Goal: Task Accomplishment & Management: Use online tool/utility

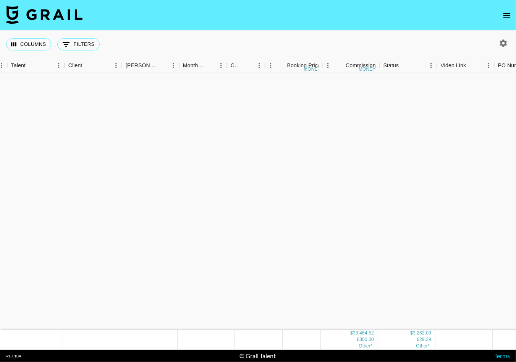
scroll to position [687, 56]
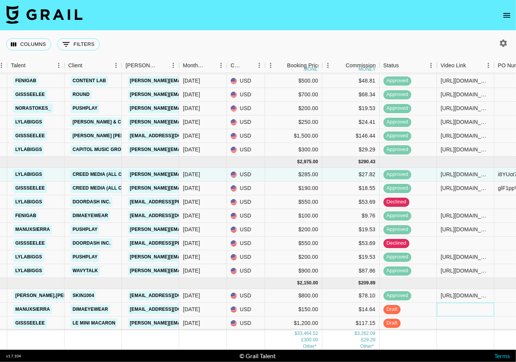
click at [451, 305] on div at bounding box center [465, 310] width 57 height 14
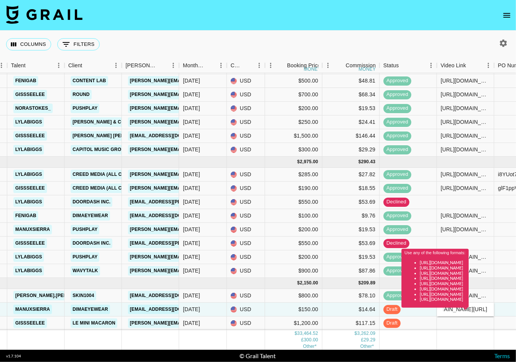
scroll to position [0, 0]
type input "[URL][DOMAIN_NAME]"
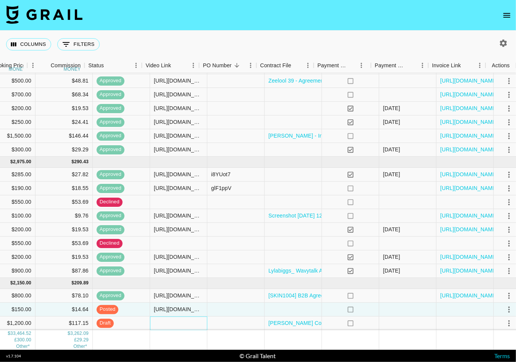
scroll to position [687, 351]
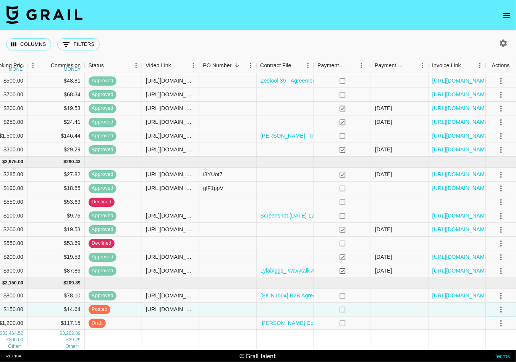
click at [498, 310] on icon "select merge strategy" at bounding box center [501, 309] width 9 height 9
click at [492, 290] on div "Approve" at bounding box center [484, 292] width 23 height 9
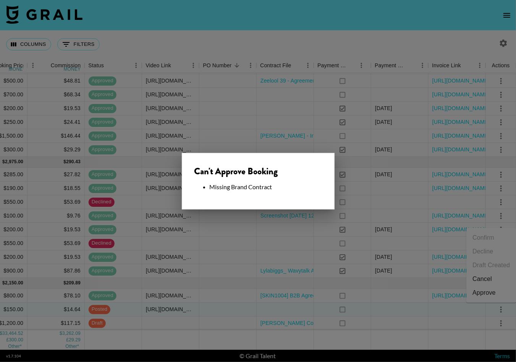
click at [455, 286] on div at bounding box center [258, 181] width 516 height 362
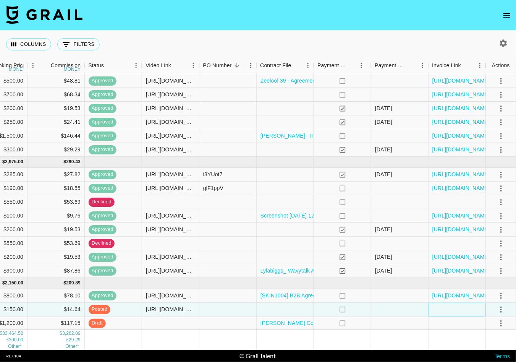
click at [452, 309] on div at bounding box center [457, 310] width 57 height 14
click at [452, 310] on div at bounding box center [457, 310] width 57 height 14
click at [450, 312] on div at bounding box center [457, 310] width 57 height 14
click at [446, 308] on div at bounding box center [457, 310] width 57 height 14
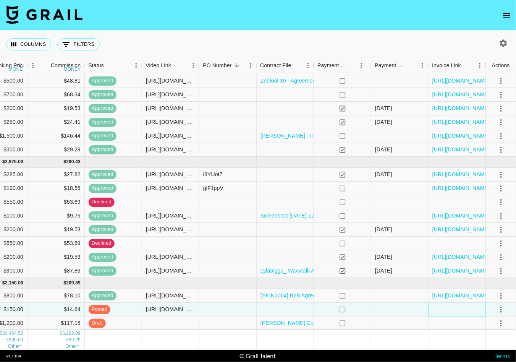
click at [446, 308] on div at bounding box center [457, 310] width 57 height 14
click at [302, 311] on div at bounding box center [285, 310] width 57 height 14
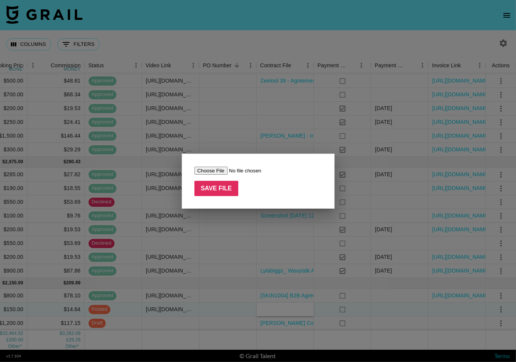
click at [217, 171] on input "file" at bounding box center [243, 171] width 97 height 8
type input "C:\fakepath\Image [DATE] 10.03 AM.jpg"
click at [230, 195] on input "Save File" at bounding box center [217, 188] width 44 height 15
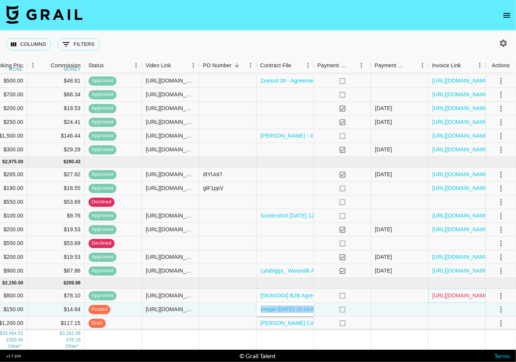
click at [481, 298] on link "[URL][DOMAIN_NAME]" at bounding box center [462, 296] width 58 height 8
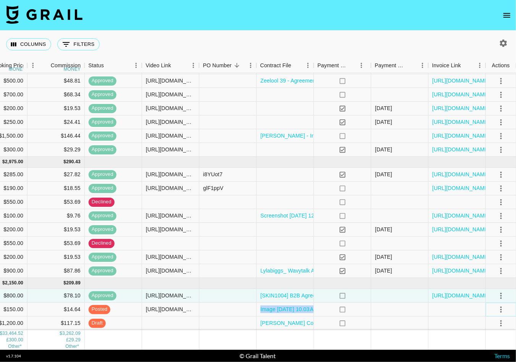
click at [501, 309] on icon "select merge strategy" at bounding box center [502, 310] width 2 height 6
click at [500, 289] on li "Approve" at bounding box center [492, 293] width 50 height 14
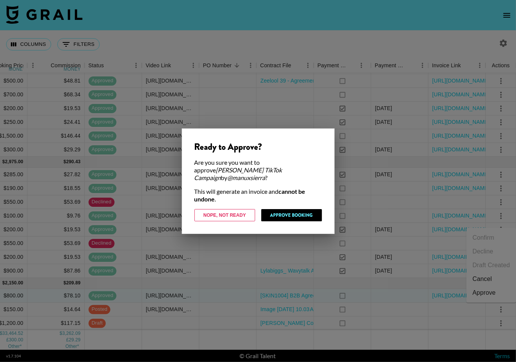
click at [314, 219] on div "Ready to Approve? Are you sure you want to approve [PERSON_NAME] TikTok Campaig…" at bounding box center [258, 180] width 153 height 105
click at [313, 213] on button "Approve Booking" at bounding box center [291, 215] width 61 height 12
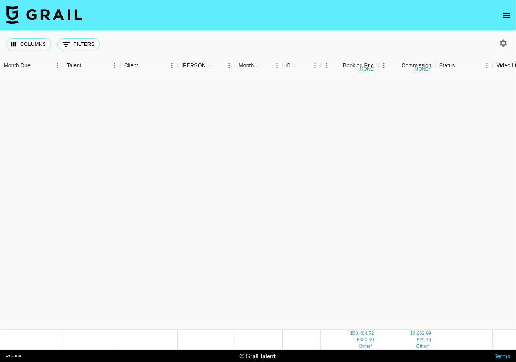
scroll to position [0, 0]
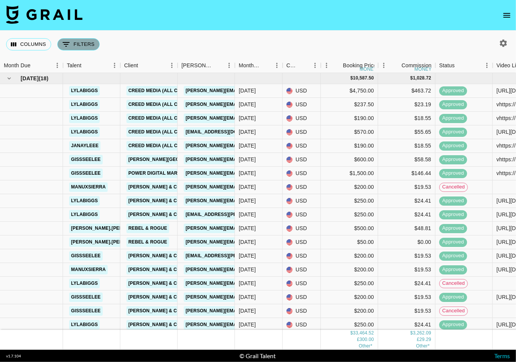
click at [60, 45] on button "0 Filters" at bounding box center [78, 44] width 42 height 12
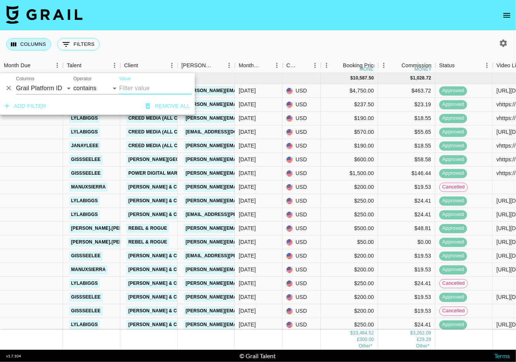
click at [36, 44] on button "Columns" at bounding box center [28, 44] width 45 height 12
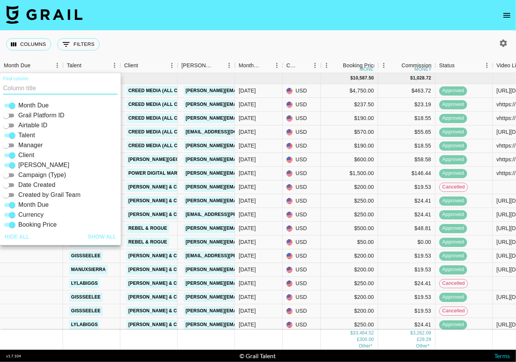
click at [493, 53] on div "Columns 0 Filters + Booking" at bounding box center [258, 45] width 516 height 28
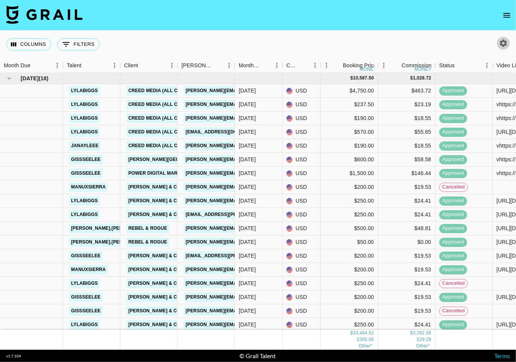
click at [501, 39] on icon "button" at bounding box center [503, 43] width 9 height 9
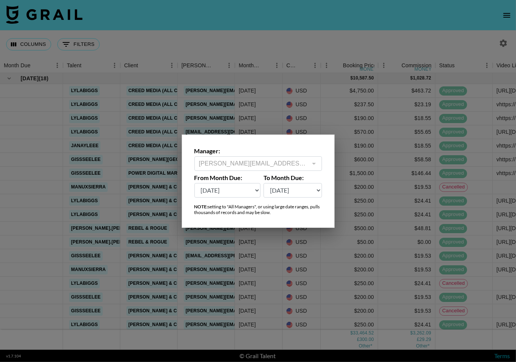
click at [235, 190] on select "[DATE] Sep '[DATE] [DATE] '[DATE] May '[DATE] Mar '[DATE] Jan '[DATE] Nov '[DAT…" at bounding box center [228, 190] width 67 height 15
select select "[DATE]"
click at [195, 183] on select "[DATE] Sep '[DATE] [DATE] '[DATE] May '[DATE] Mar '[DATE] Jan '[DATE] Nov '[DAT…" at bounding box center [228, 190] width 67 height 15
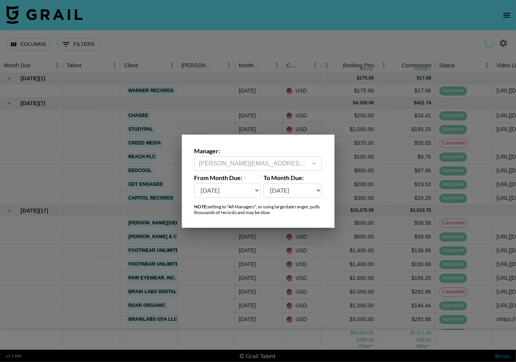
click at [260, 77] on div at bounding box center [258, 181] width 516 height 362
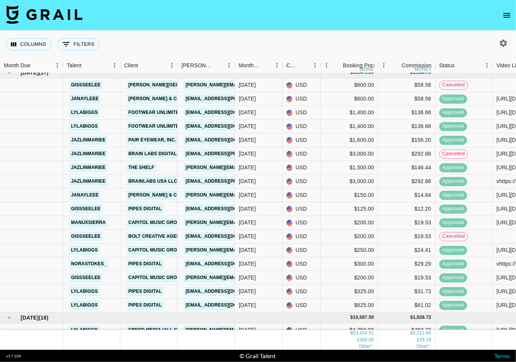
scroll to position [138, 0]
click at [6, 137] on div at bounding box center [31, 140] width 63 height 14
